Goal: Navigation & Orientation: Locate item on page

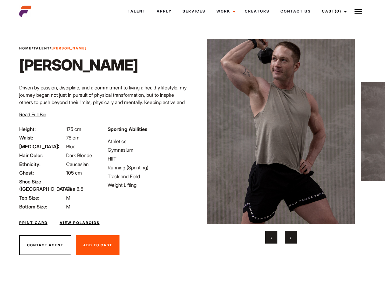
click at [333, 11] on link "Cast (0)" at bounding box center [333, 11] width 34 height 16
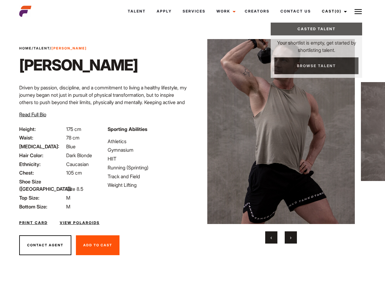
click at [358, 11] on img at bounding box center [358, 11] width 7 height 7
click at [281, 141] on img at bounding box center [281, 131] width 148 height 185
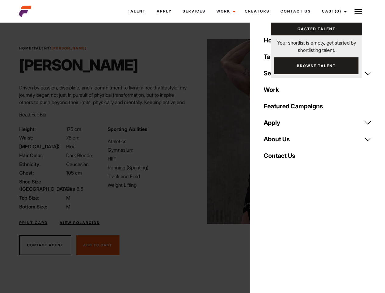
click at [192, 131] on div "Sporting Abilities Athletics Gymnasium HIIT Running (Sprinting) Track and Field…" at bounding box center [148, 167] width 88 height 85
click at [271, 237] on button "‹" at bounding box center [271, 237] width 12 height 12
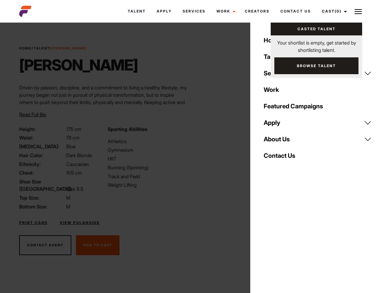
click at [291, 237] on button "›" at bounding box center [291, 237] width 12 height 12
